Goal: Understand process/instructions: Learn about a topic

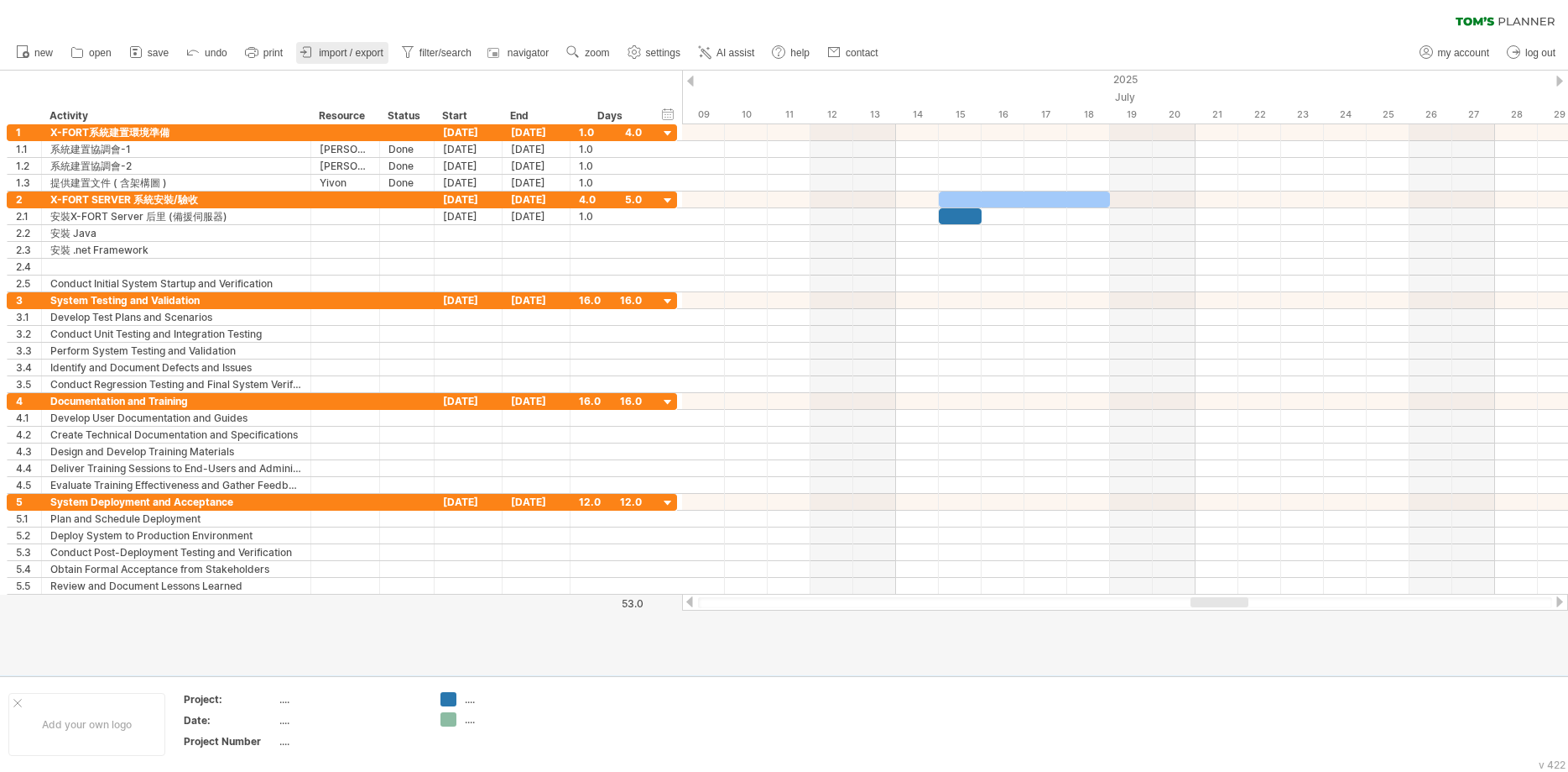
click at [350, 53] on span "import / export" at bounding box center [351, 53] width 65 height 11
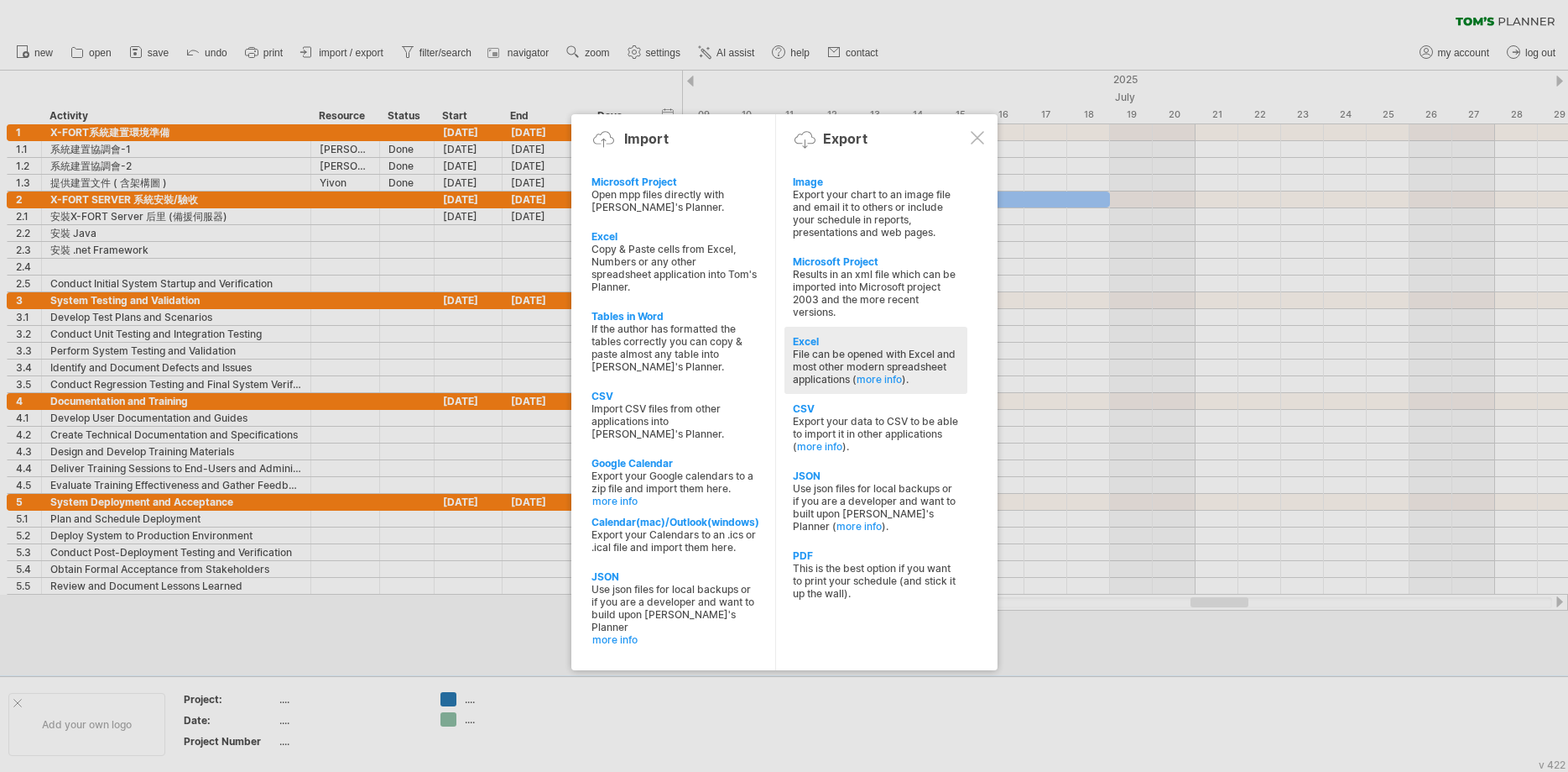
click at [915, 357] on div "File can be opened with Excel and most other modern spreadsheet applications ( …" at bounding box center [876, 367] width 166 height 38
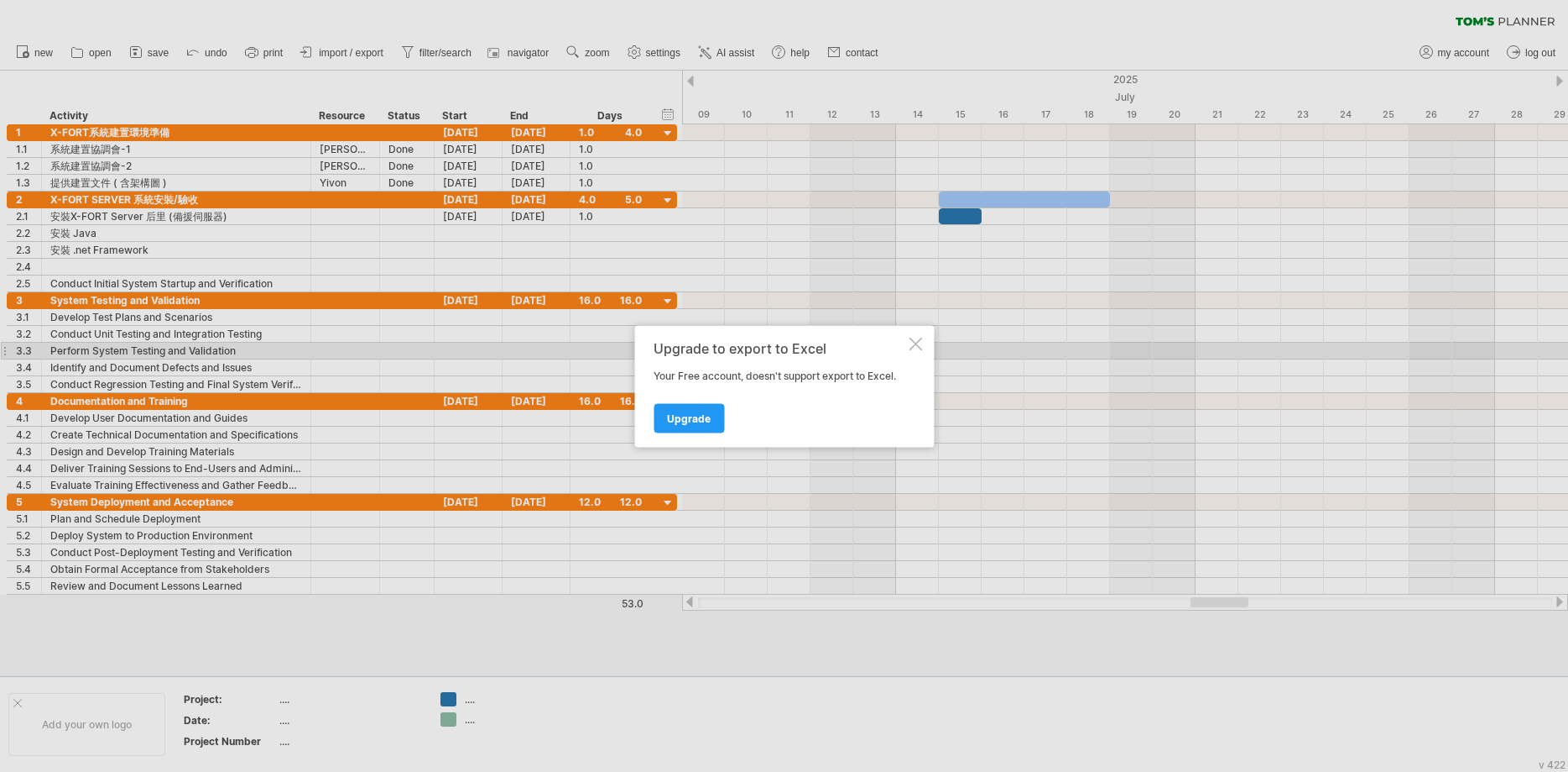
click at [918, 348] on div at bounding box center [916, 343] width 13 height 13
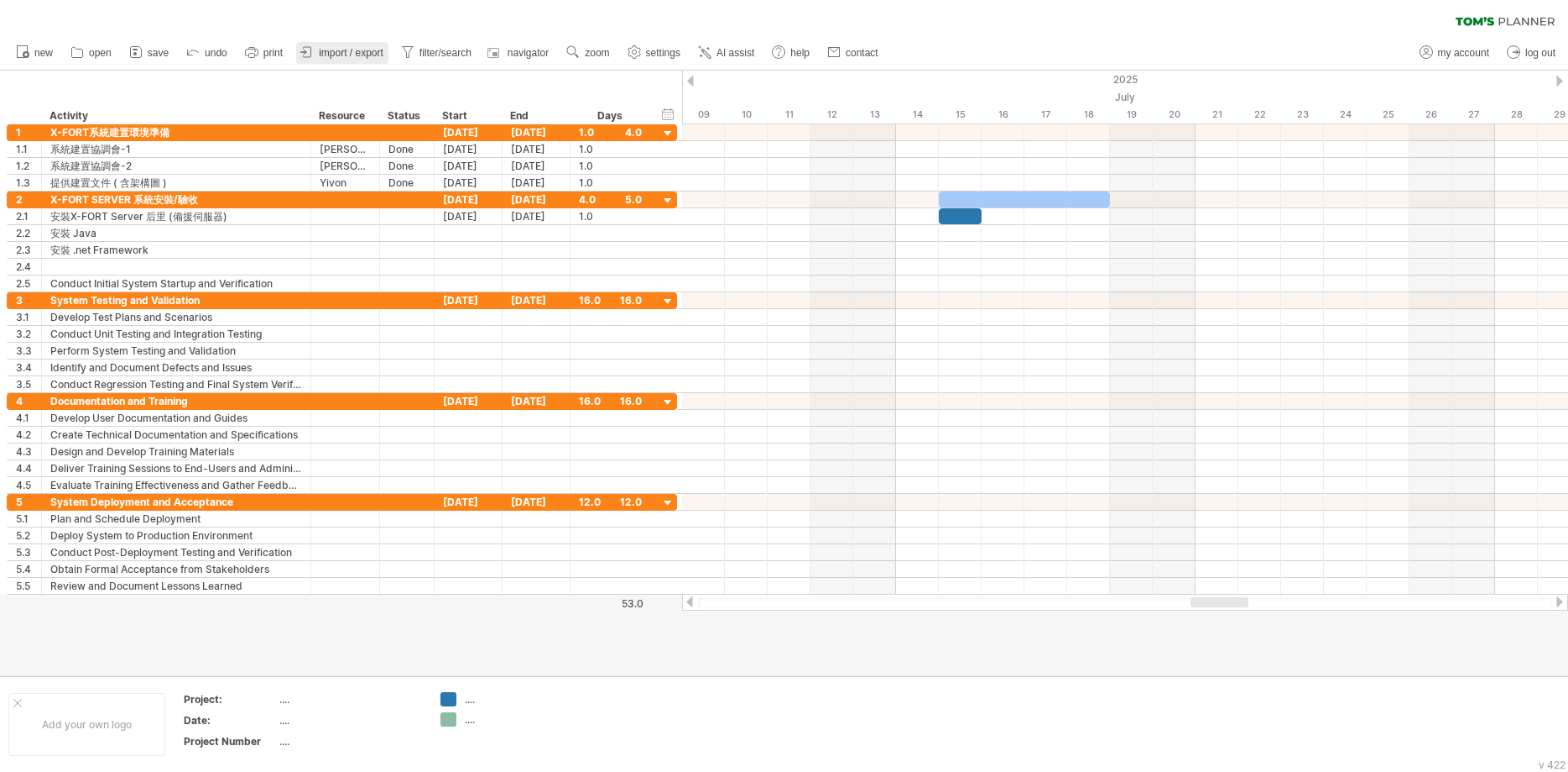
click at [354, 52] on span "import / export" at bounding box center [351, 53] width 65 height 11
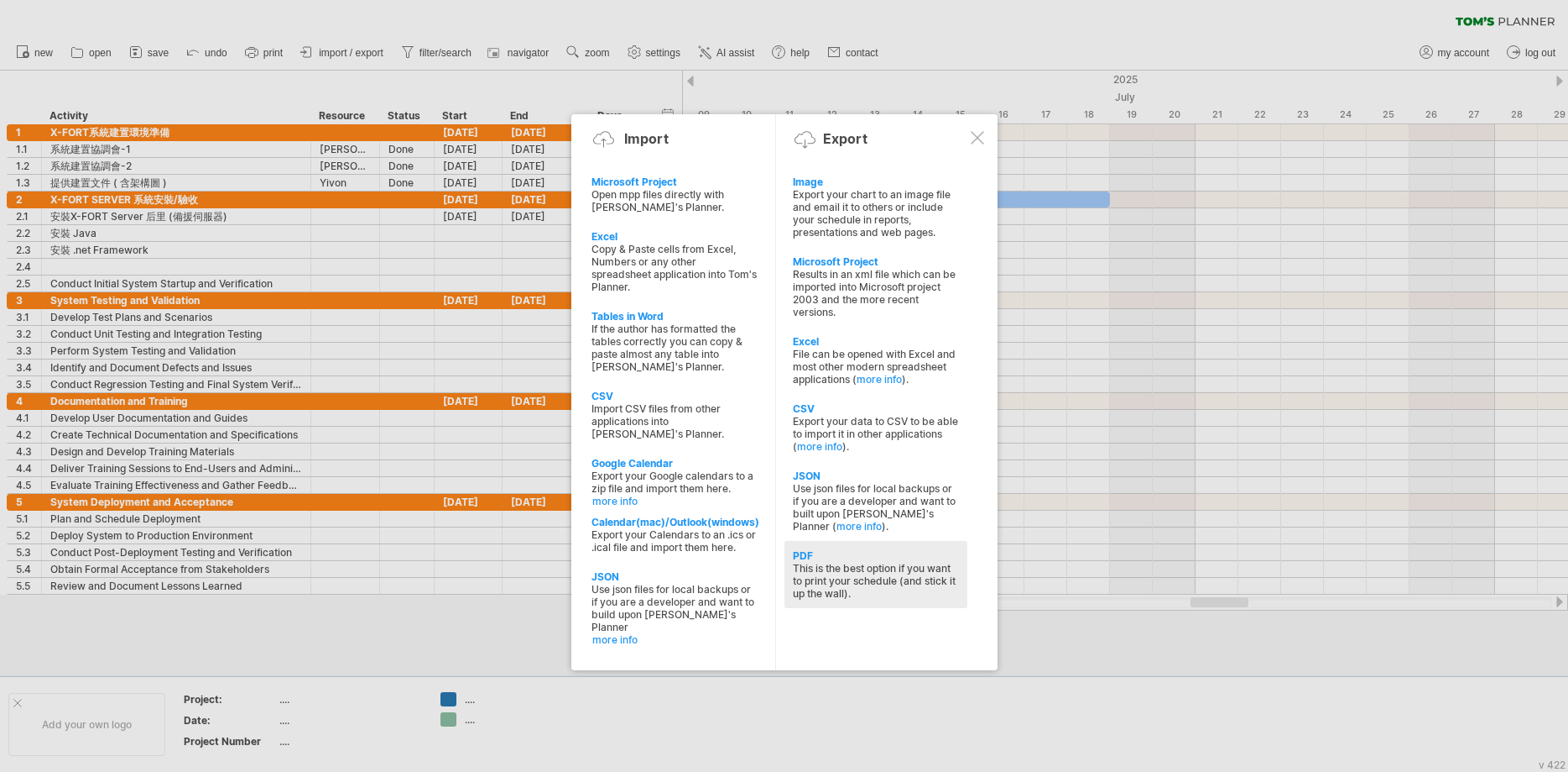
click at [916, 582] on div "This is the best option if you want to print your schedule (and stick it up the…" at bounding box center [876, 581] width 166 height 38
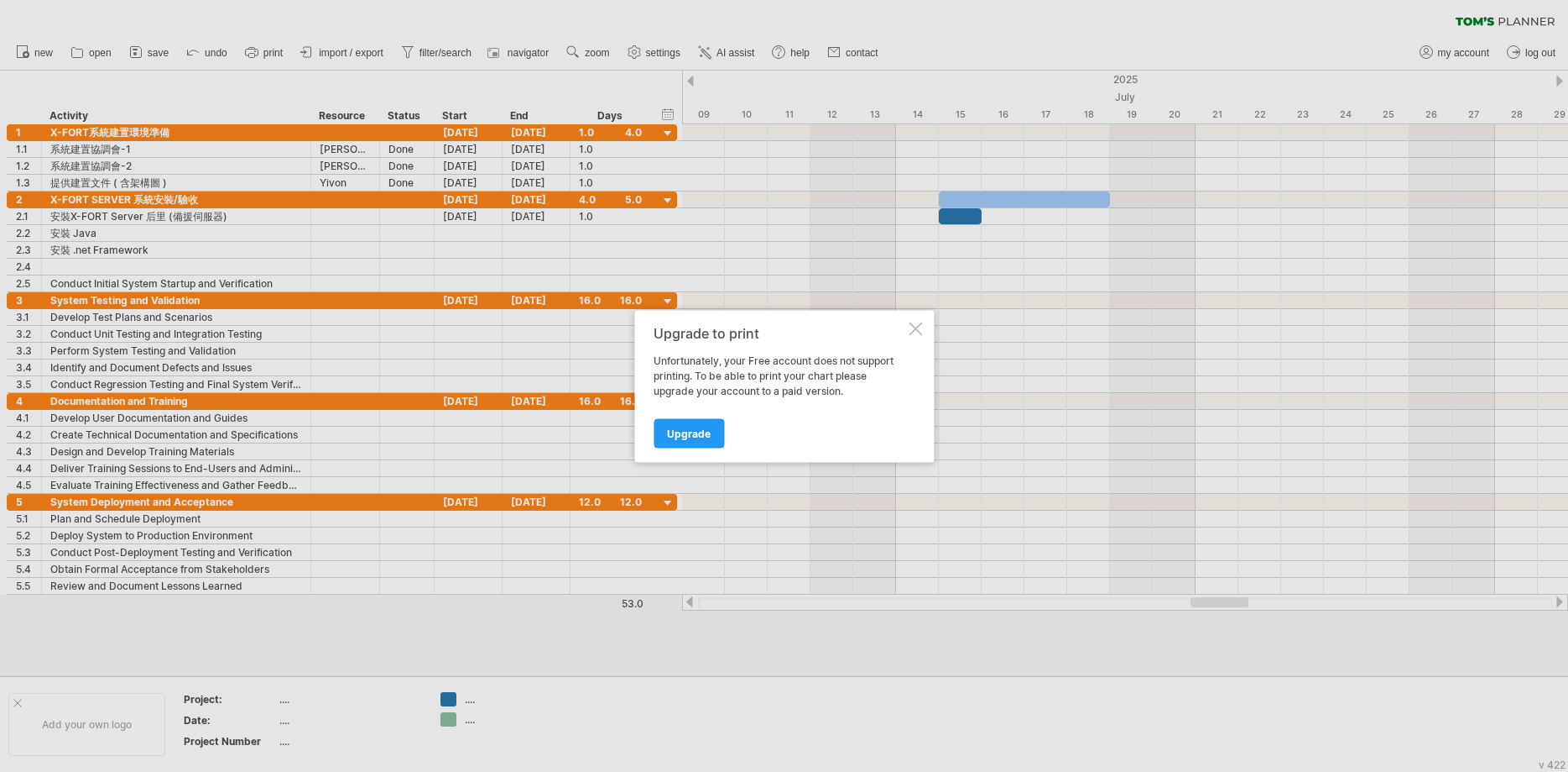
click at [914, 332] on div at bounding box center [916, 329] width 13 height 13
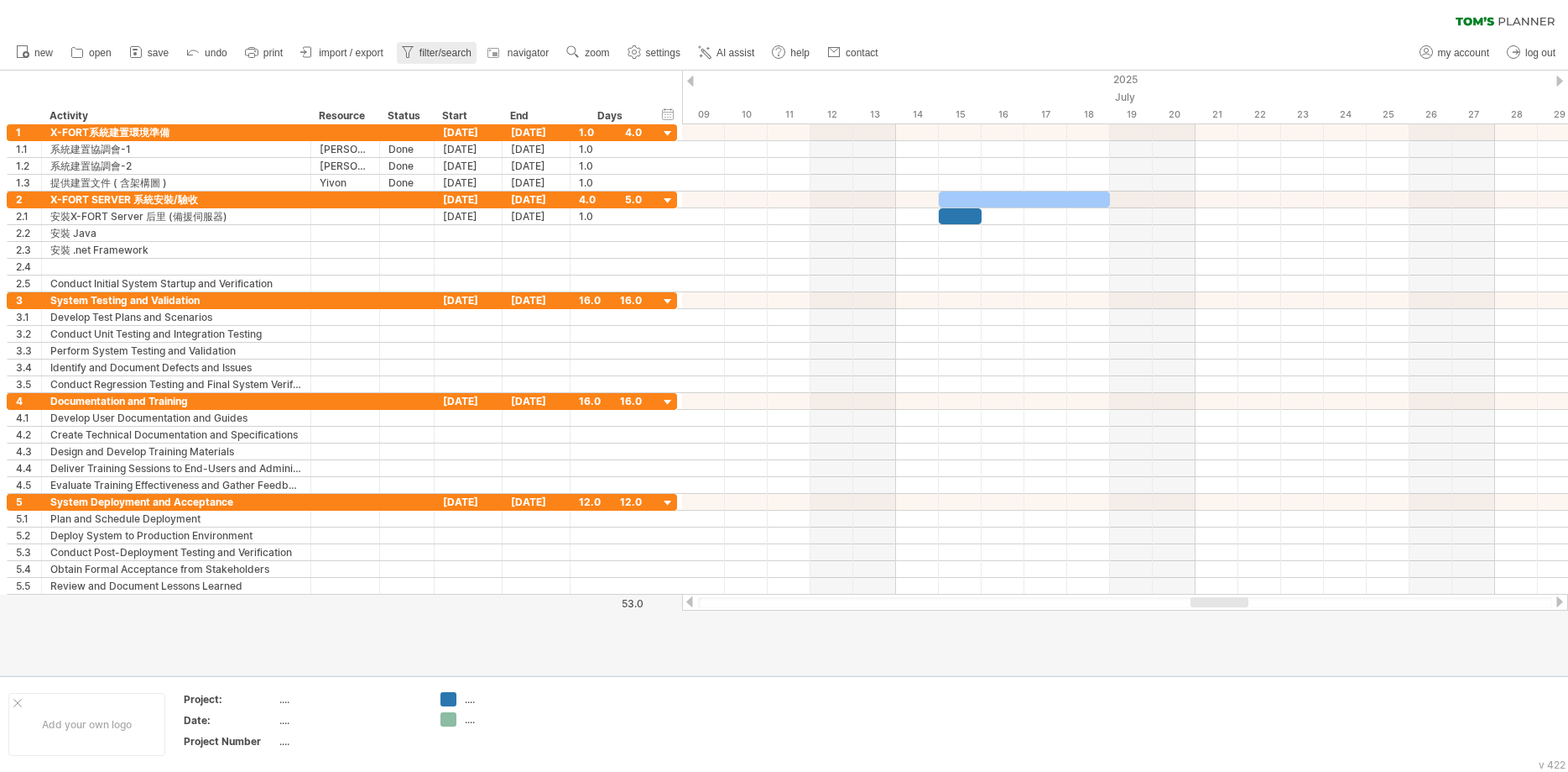
click at [417, 55] on link "filter/search" at bounding box center [436, 53] width 79 height 22
type input "**********"
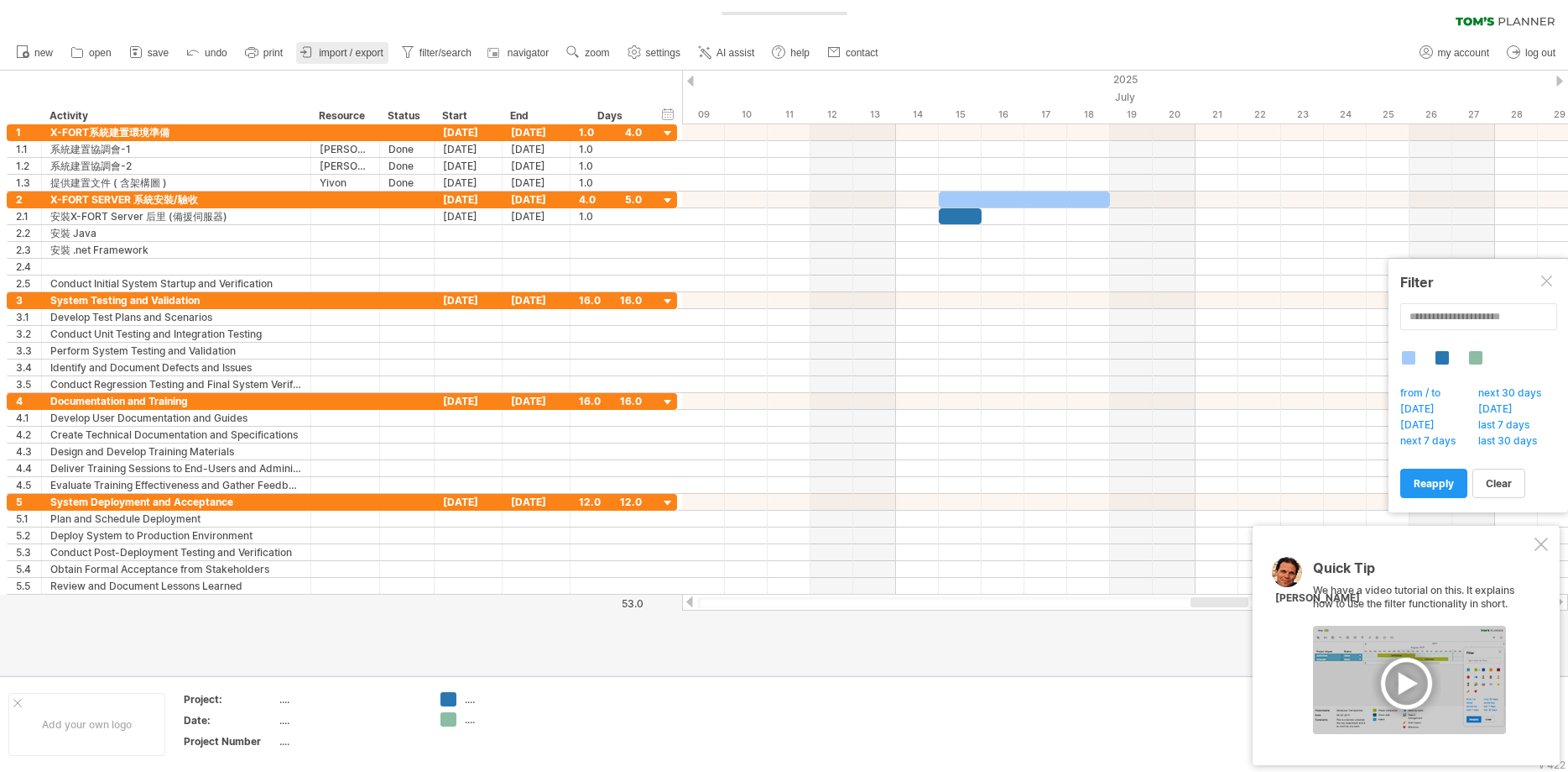
click at [359, 54] on span "import / export" at bounding box center [351, 53] width 65 height 11
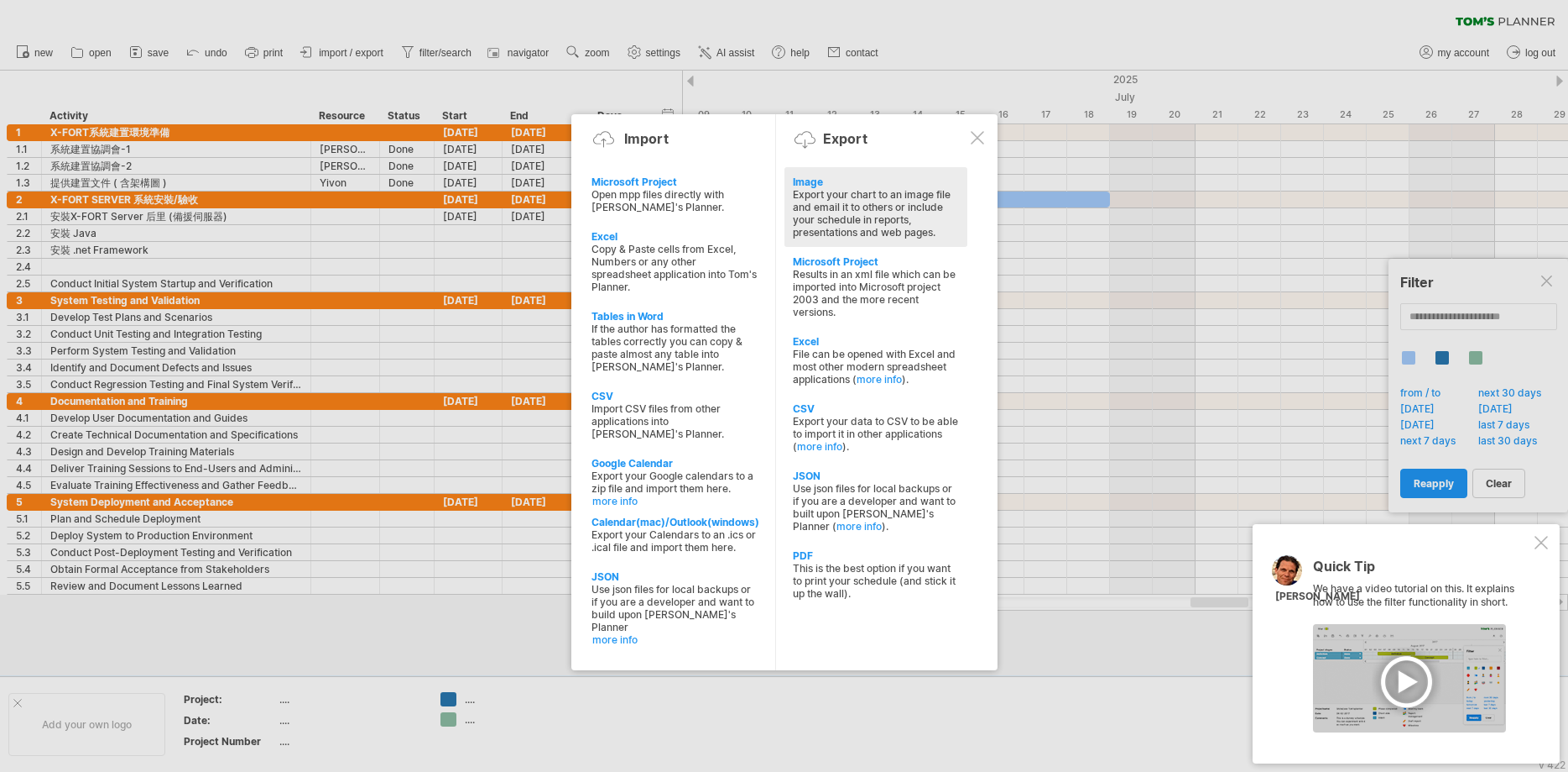
click at [928, 236] on div "Export your chart to an image file and email it to others or include your sched…" at bounding box center [876, 213] width 166 height 51
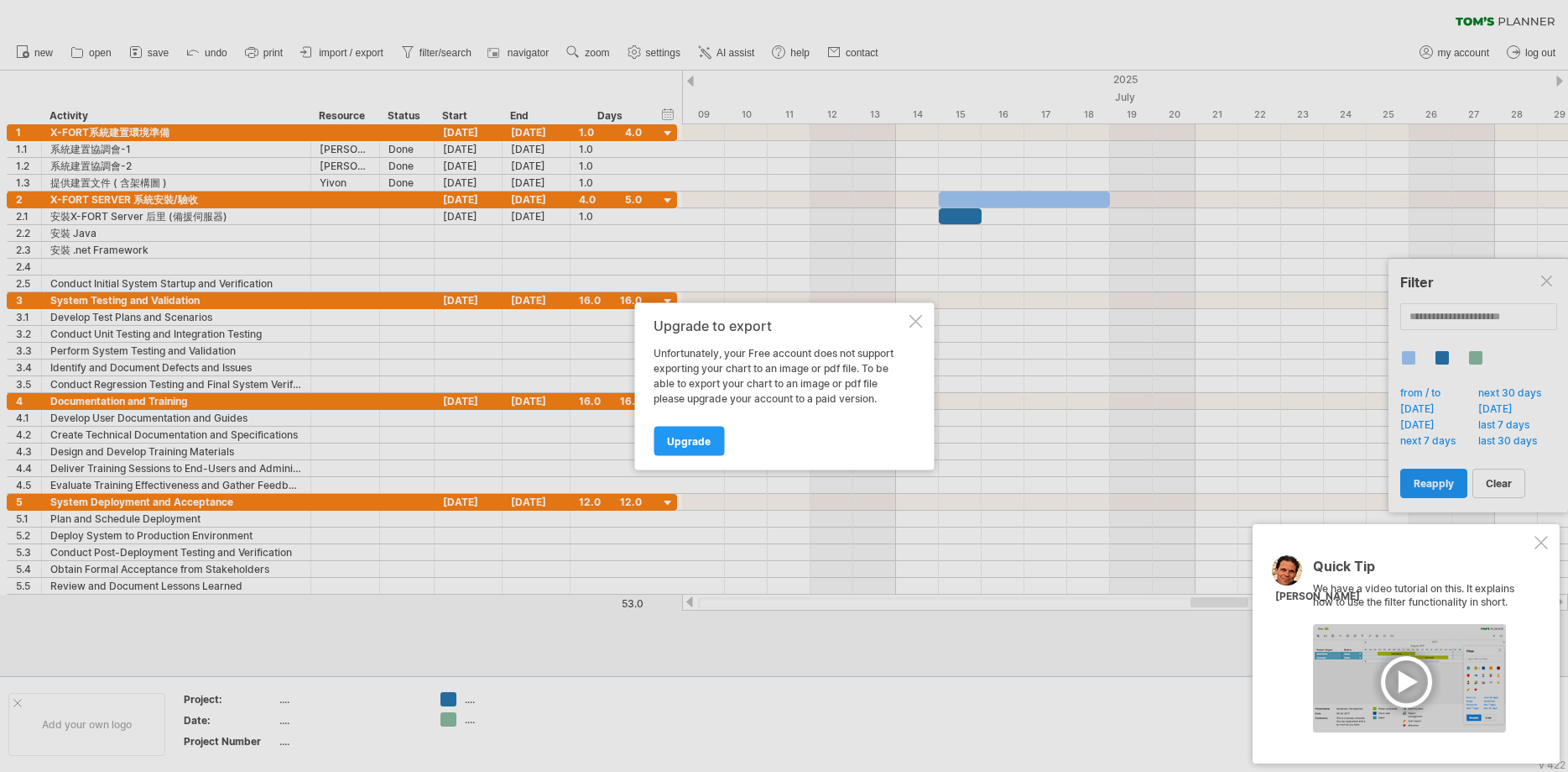
click at [917, 322] on div at bounding box center [916, 321] width 13 height 13
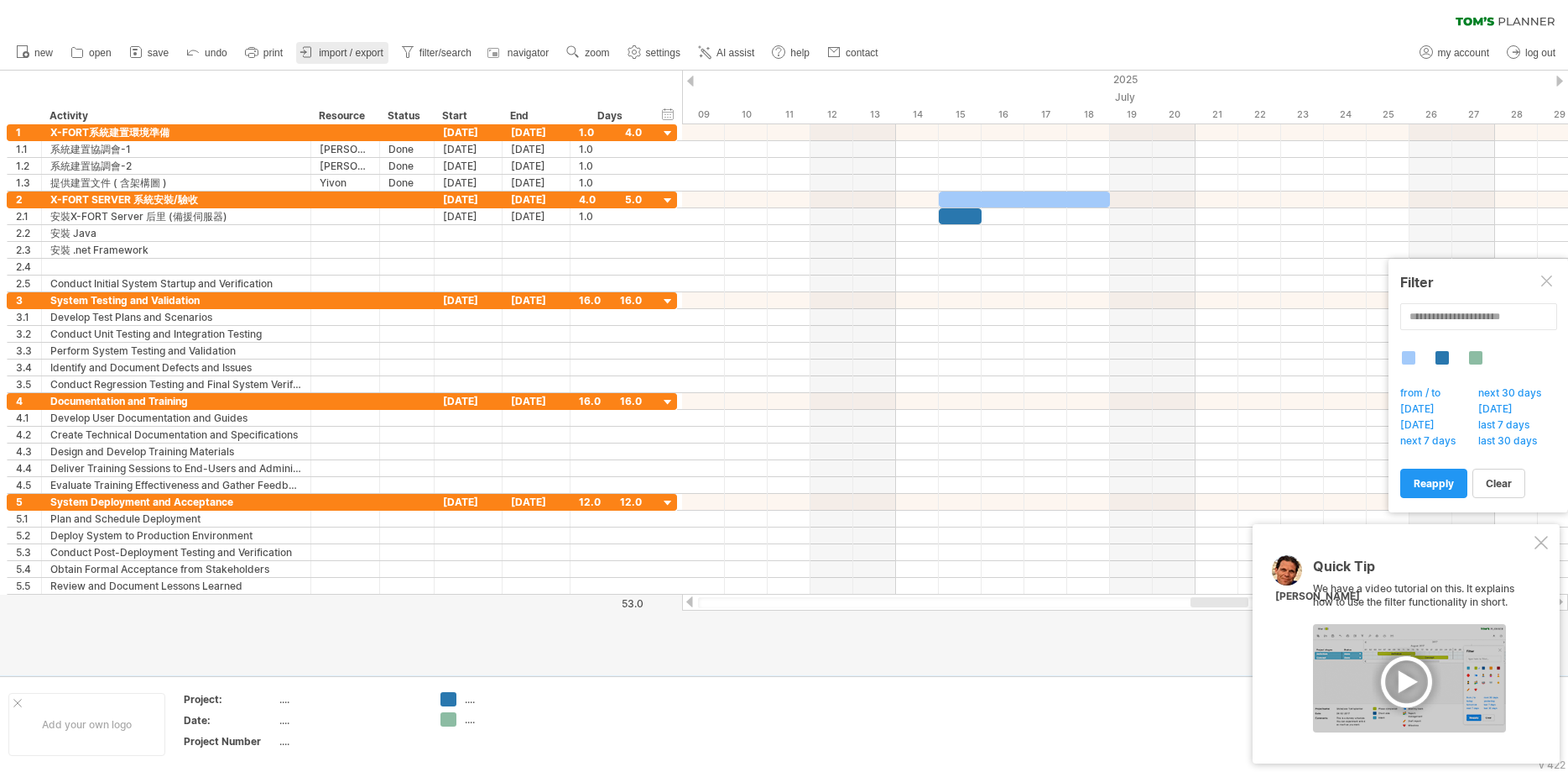
click at [320, 51] on span "import / export" at bounding box center [351, 53] width 65 height 11
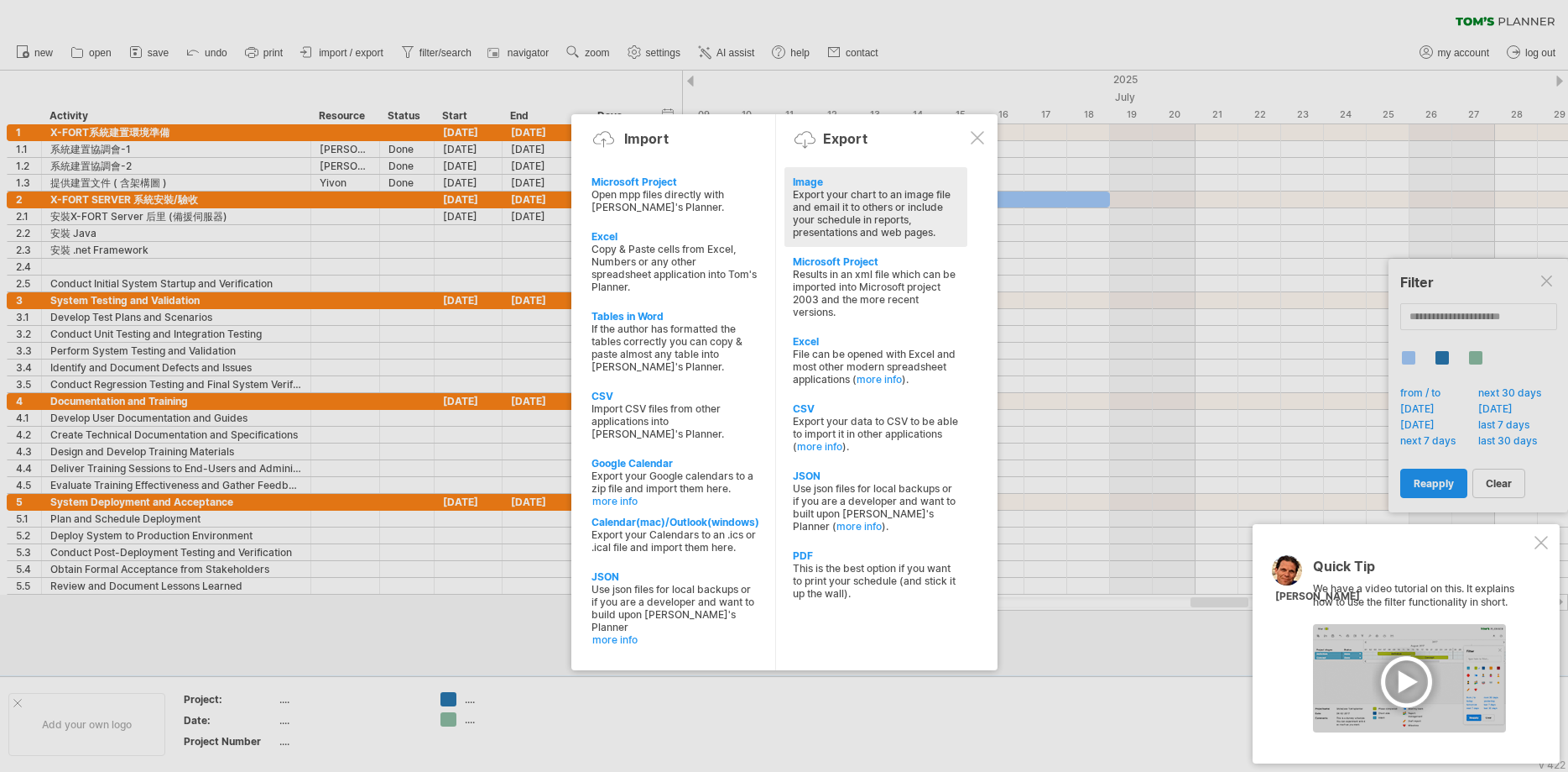
click at [879, 225] on div "Export your chart to an image file and email it to others or include your sched…" at bounding box center [876, 213] width 166 height 51
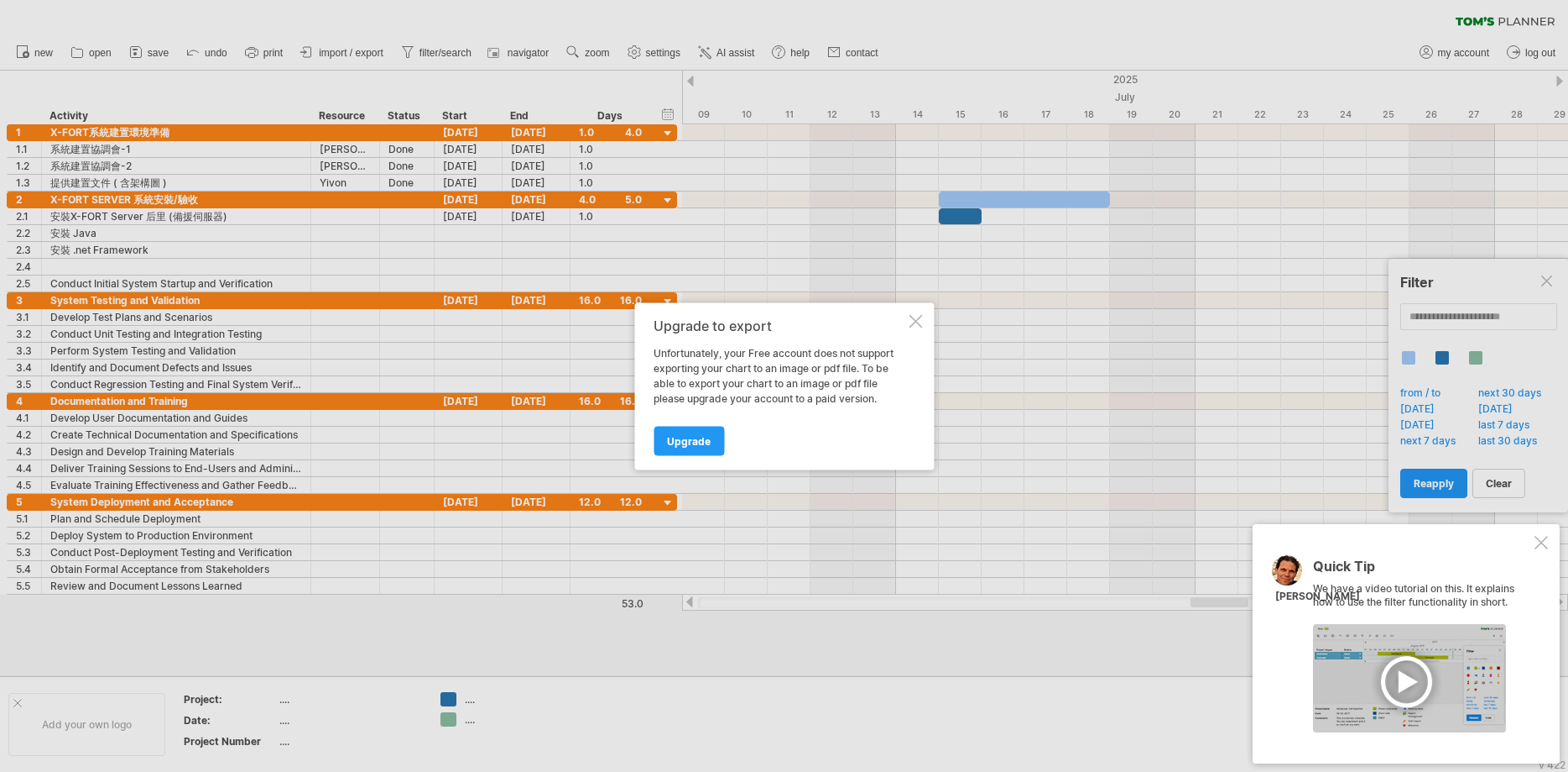
click at [915, 321] on div at bounding box center [916, 321] width 13 height 13
